Goal: Information Seeking & Learning: Learn about a topic

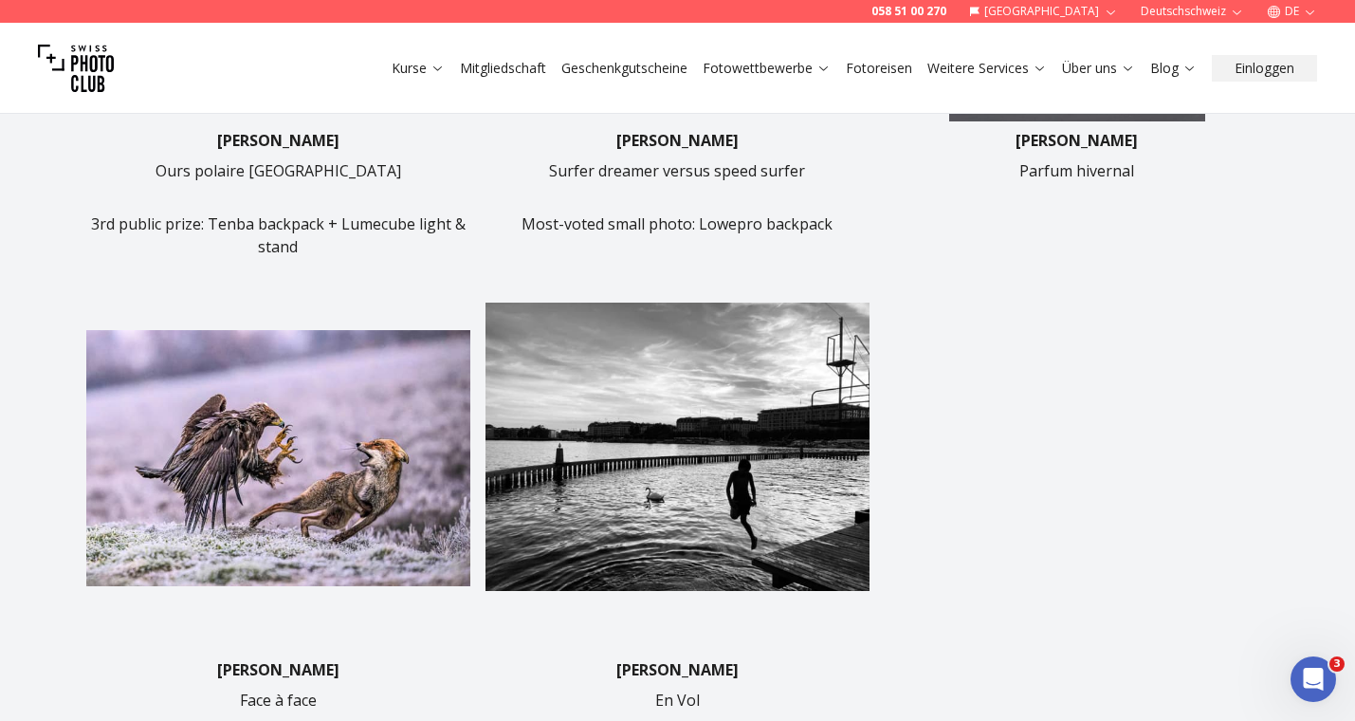
scroll to position [896, 0]
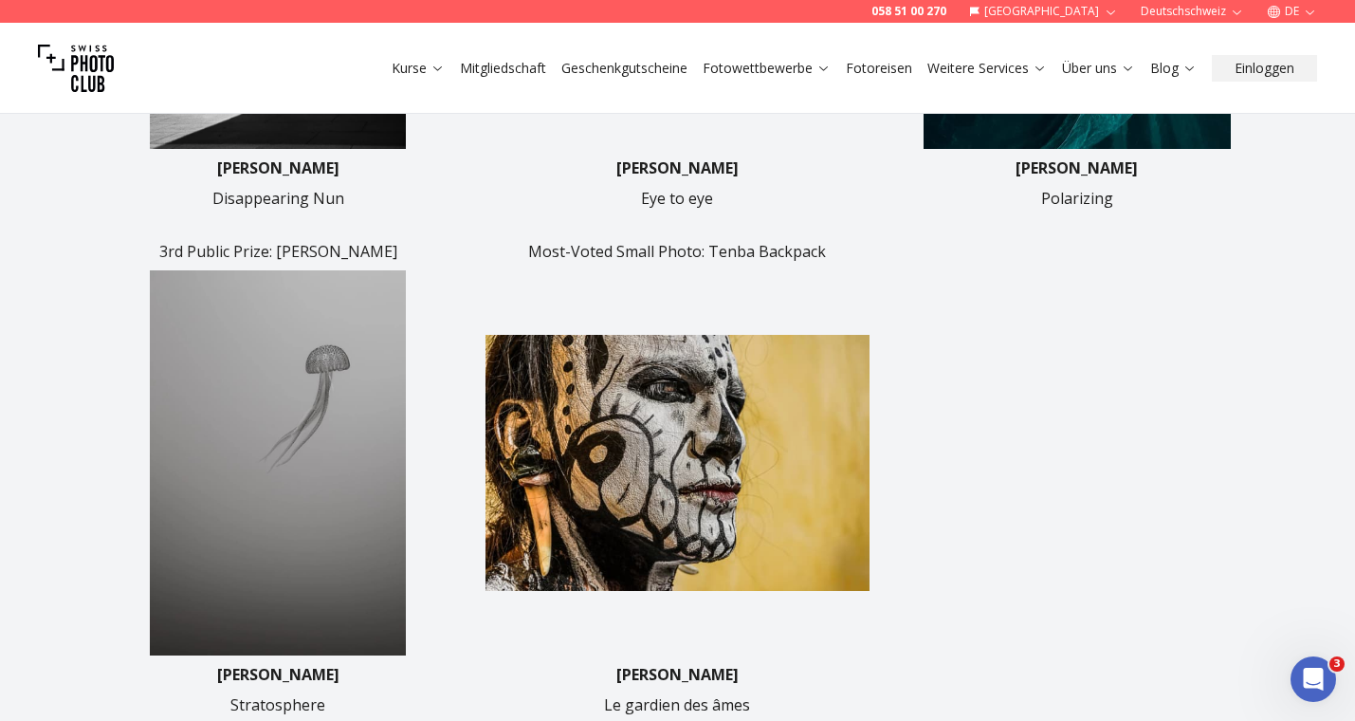
scroll to position [849, 0]
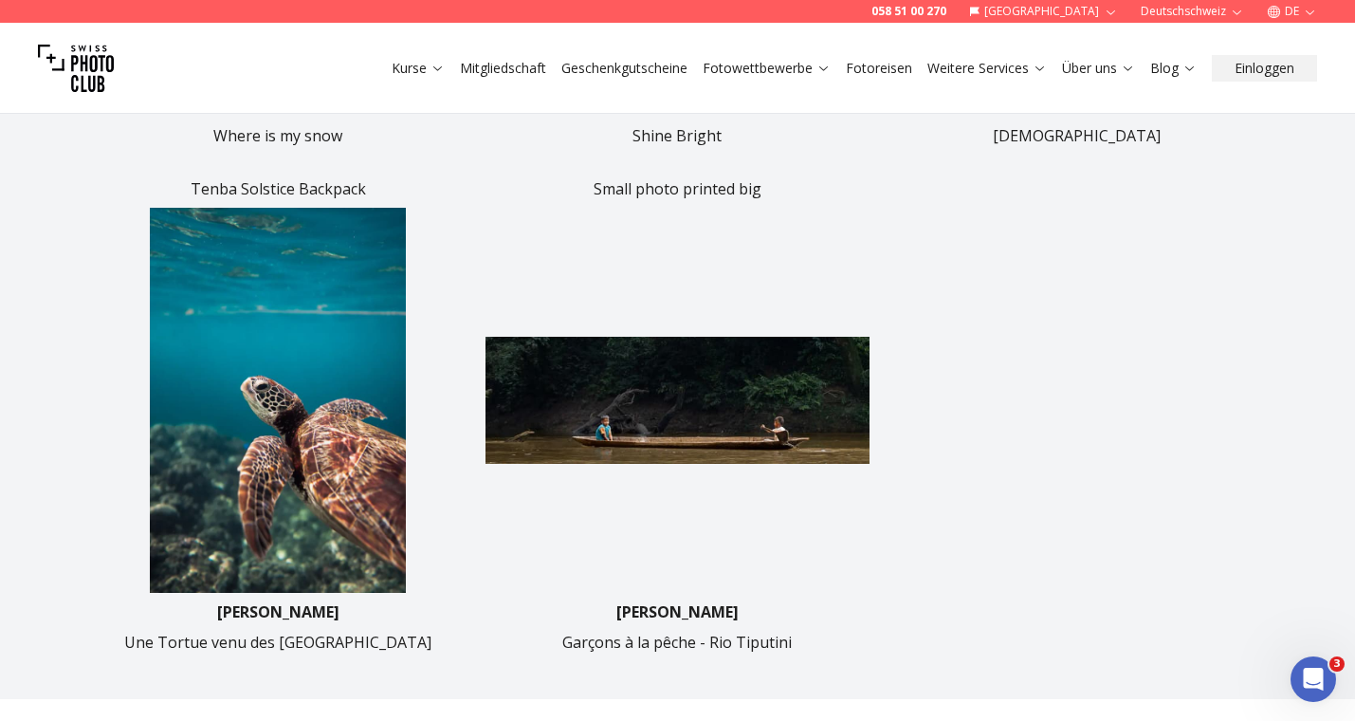
scroll to position [924, 0]
